Goal: Information Seeking & Learning: Learn about a topic

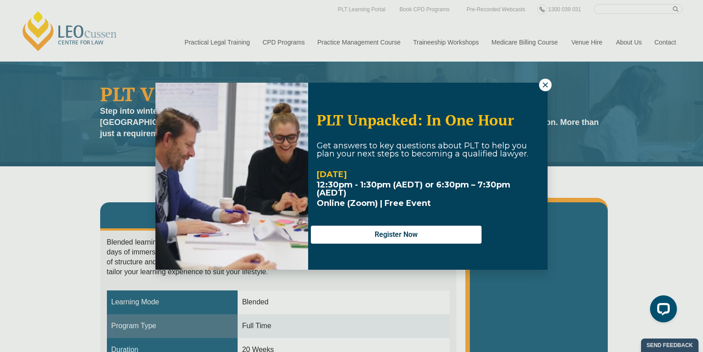
click at [542, 87] on icon at bounding box center [546, 85] width 8 height 8
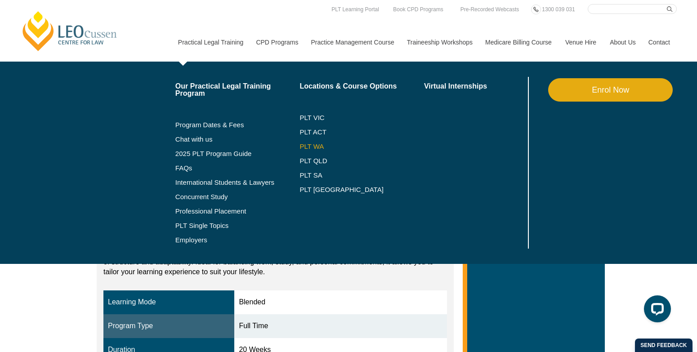
click at [317, 144] on link "PLT WA" at bounding box center [350, 146] width 102 height 7
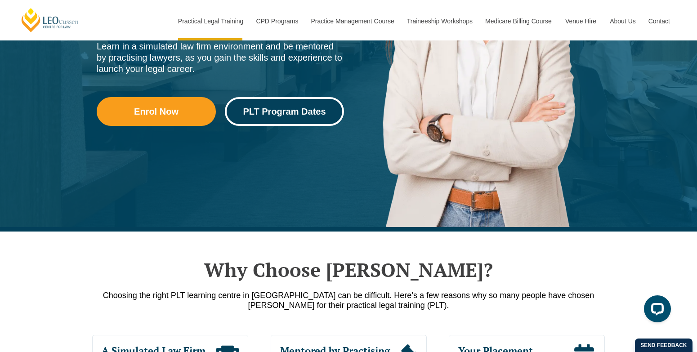
scroll to position [225, 0]
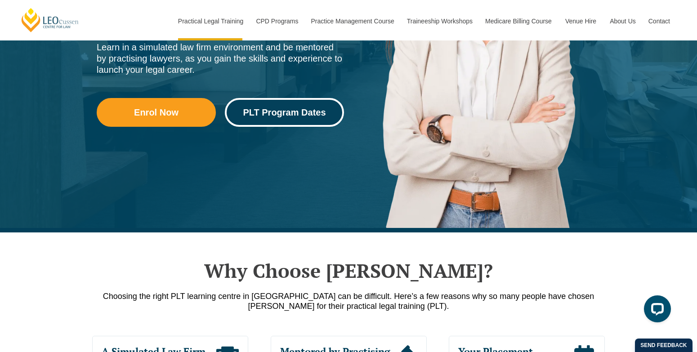
click at [295, 122] on link "PLT Program Dates" at bounding box center [284, 112] width 119 height 29
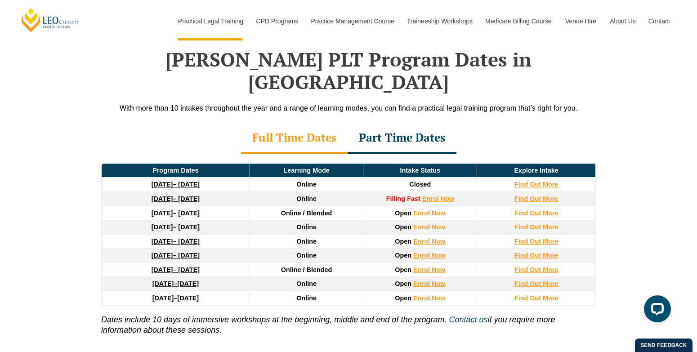
scroll to position [1173, 0]
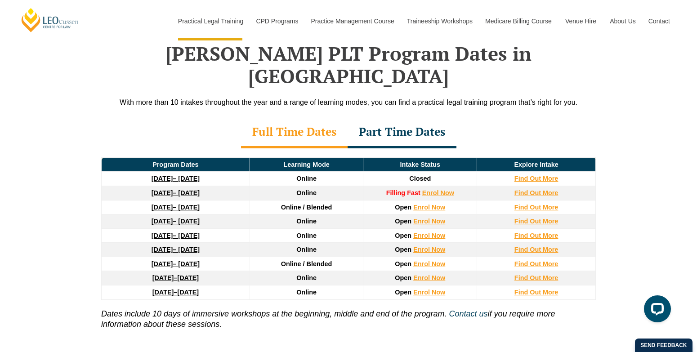
click at [531, 243] on td "Find Out More" at bounding box center [536, 250] width 119 height 14
click at [533, 246] on strong "Find Out More" at bounding box center [536, 249] width 44 height 7
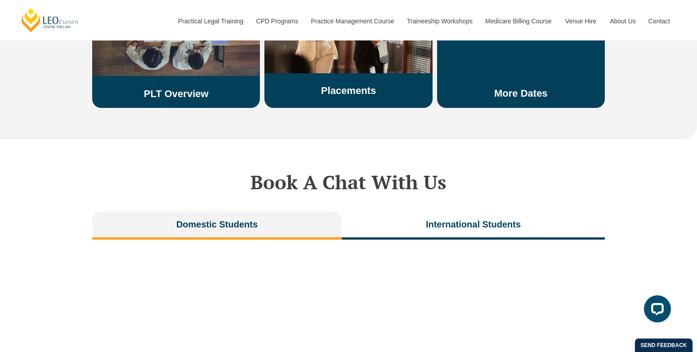
scroll to position [1843, 0]
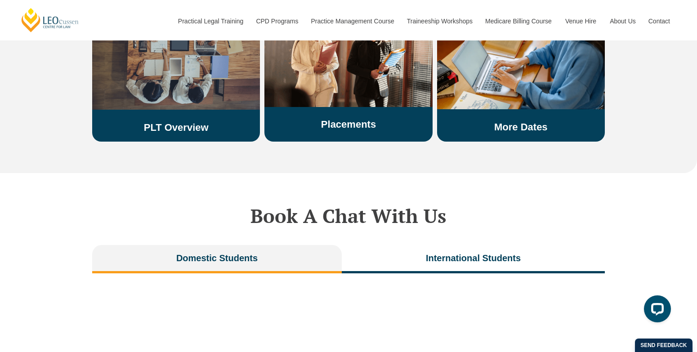
click at [166, 122] on link "PLT Overview" at bounding box center [176, 127] width 65 height 11
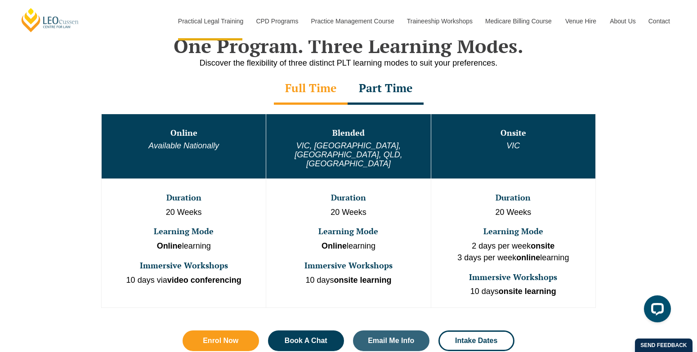
click at [375, 94] on div "Part Time" at bounding box center [385, 88] width 76 height 31
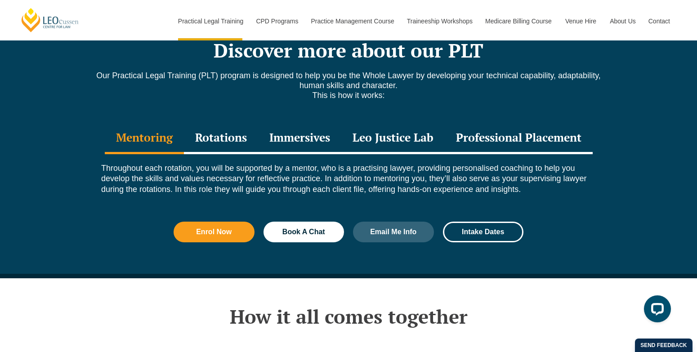
scroll to position [1213, 0]
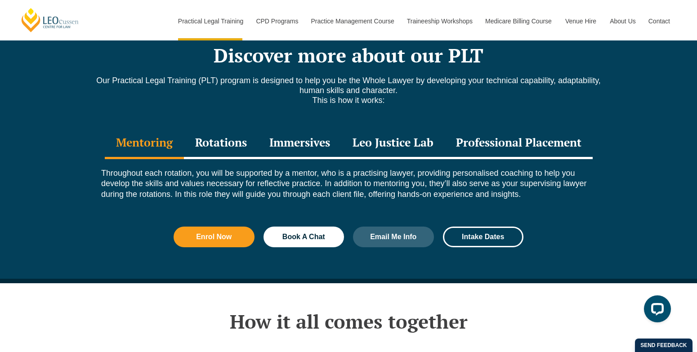
click at [517, 129] on div "Professional Placement" at bounding box center [518, 143] width 148 height 31
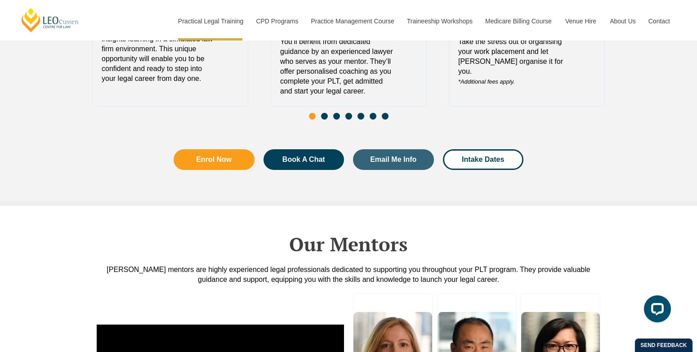
scroll to position [2157, 0]
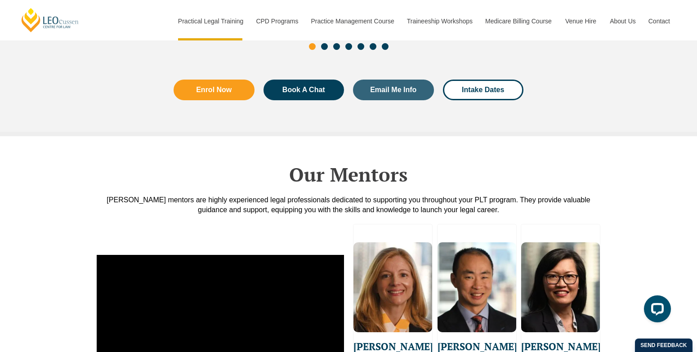
drag, startPoint x: 348, startPoint y: 159, endPoint x: 253, endPoint y: 150, distance: 95.7
click at [253, 150] on div "Our Mentors [PERSON_NAME] mentors are highly experienced legal professionals de…" at bounding box center [348, 175] width 512 height 78
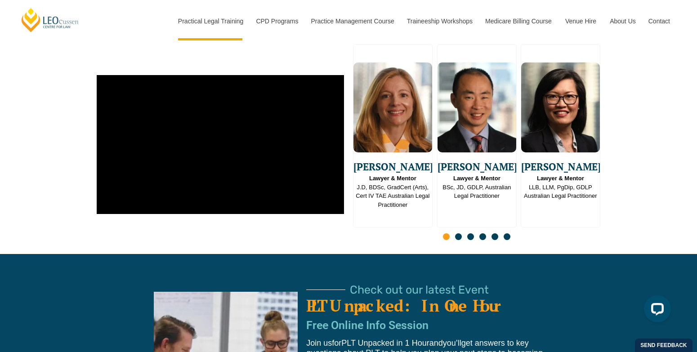
scroll to position [2607, 0]
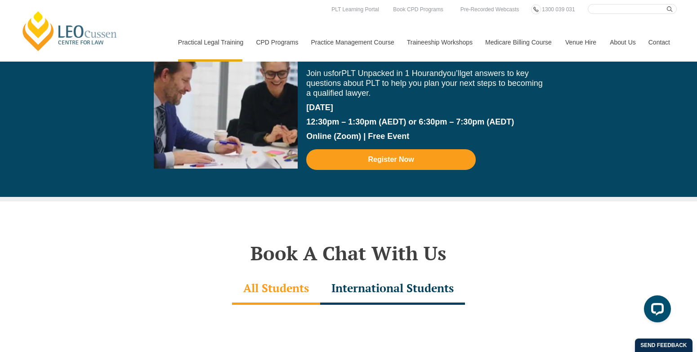
click at [676, 128] on div "Check out our latest Event PLT Unpacked: In One Hour Free Online Info Session J…" at bounding box center [348, 92] width 697 height 217
